Goal: Find specific page/section: Find specific page/section

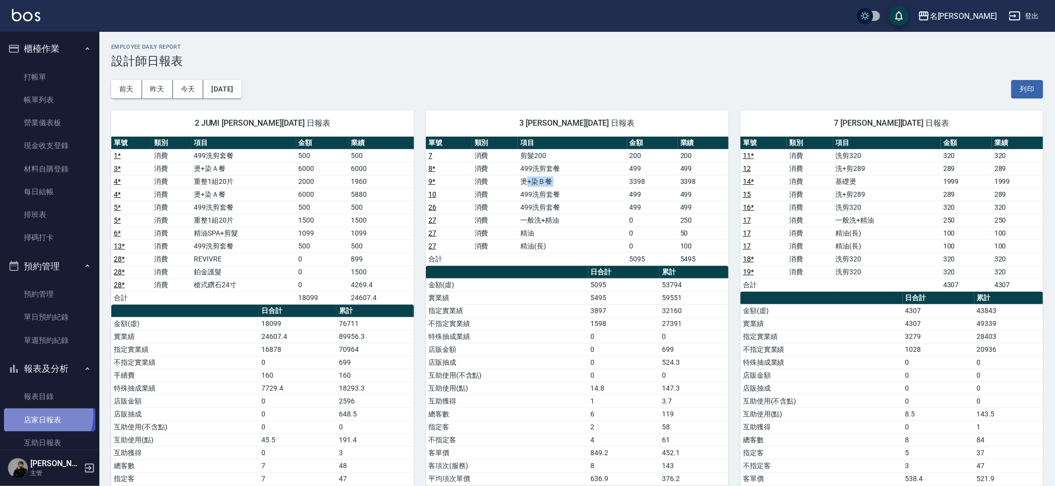
click at [38, 410] on link "店家日報表" at bounding box center [49, 419] width 91 height 23
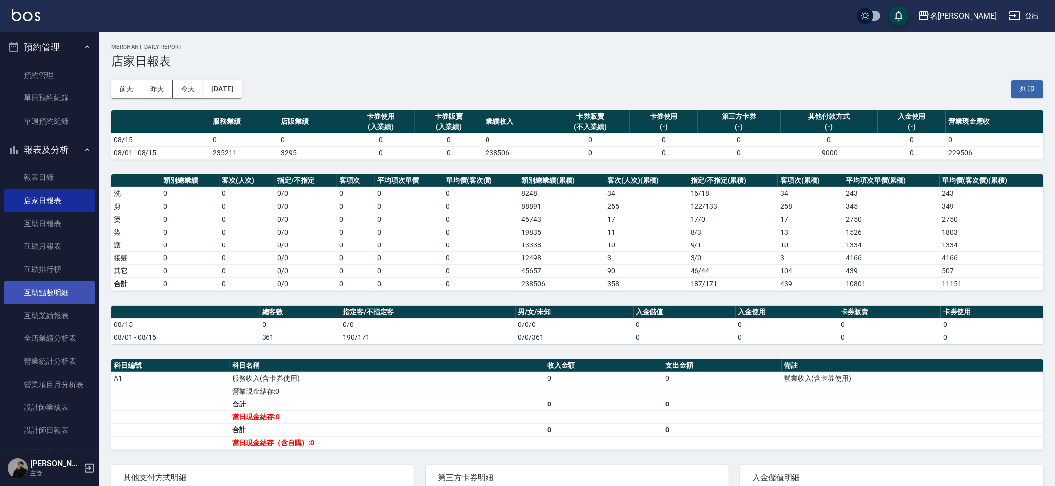
scroll to position [233, 0]
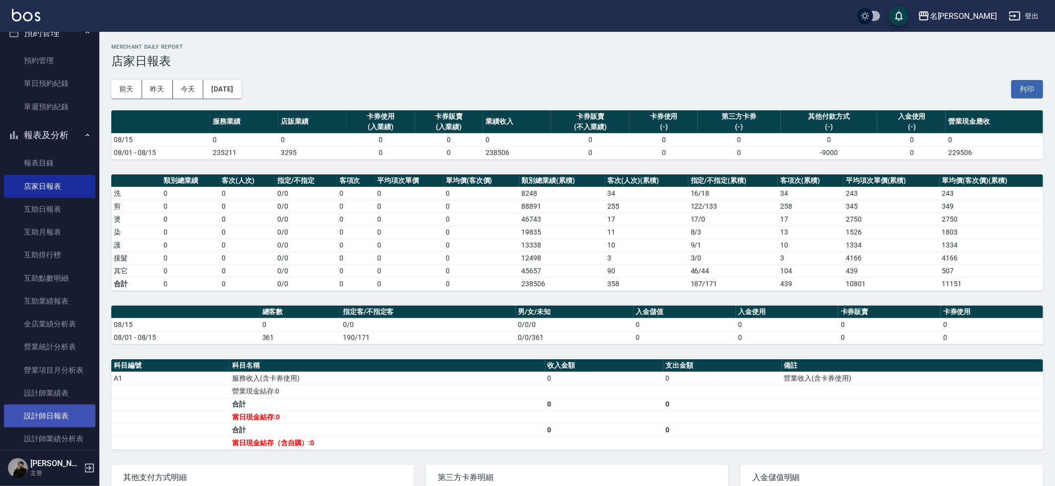
click at [51, 405] on link "設計師日報表" at bounding box center [49, 415] width 91 height 23
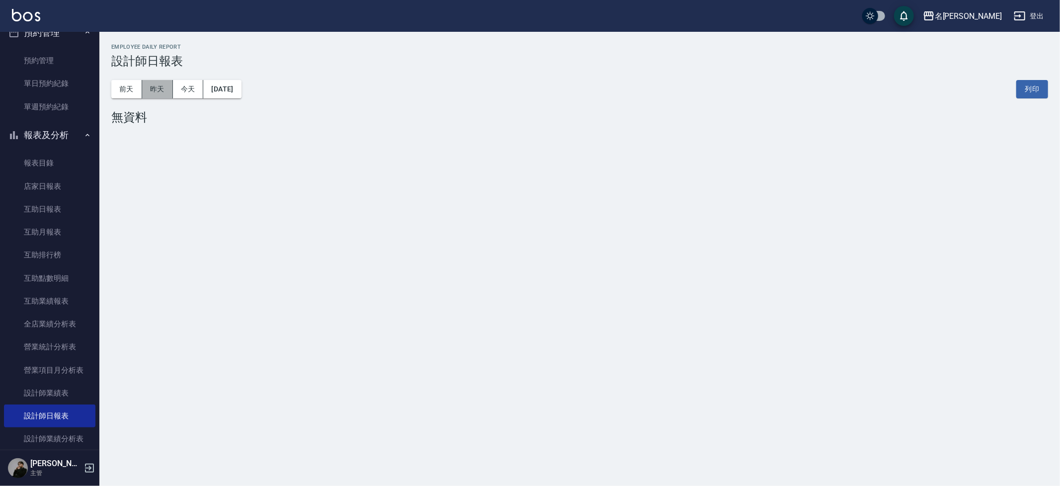
click at [152, 87] on button "昨天" at bounding box center [157, 89] width 31 height 18
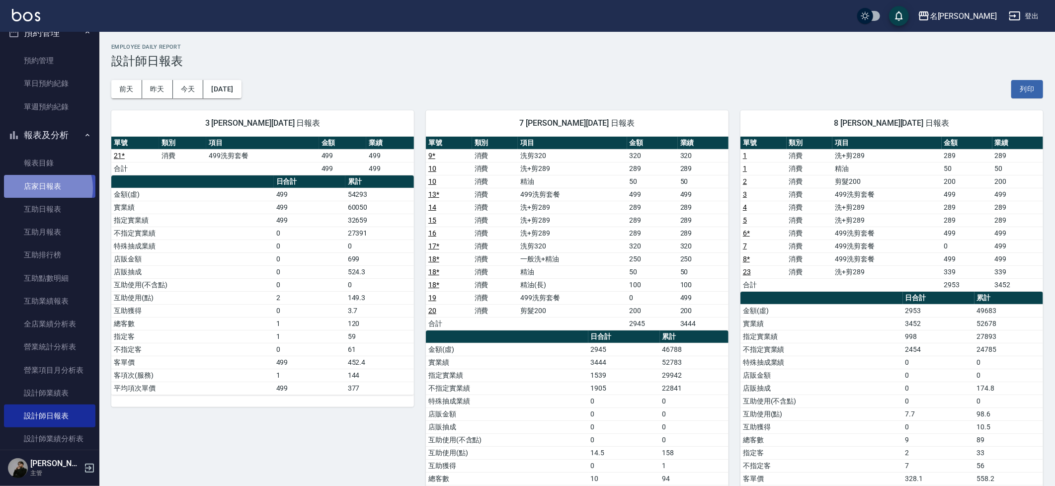
click at [44, 183] on link "店家日報表" at bounding box center [49, 186] width 91 height 23
